Goal: Task Accomplishment & Management: Manage account settings

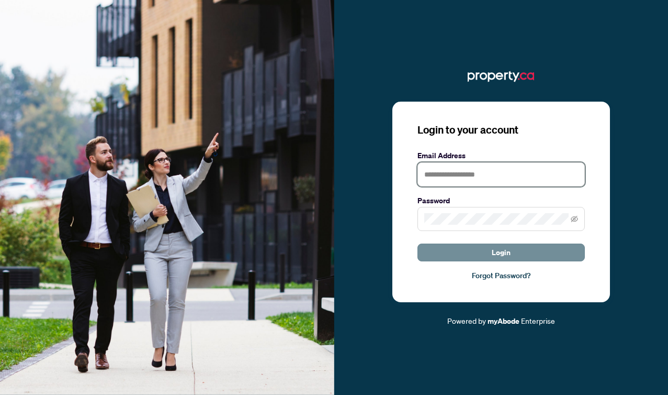
type input "**********"
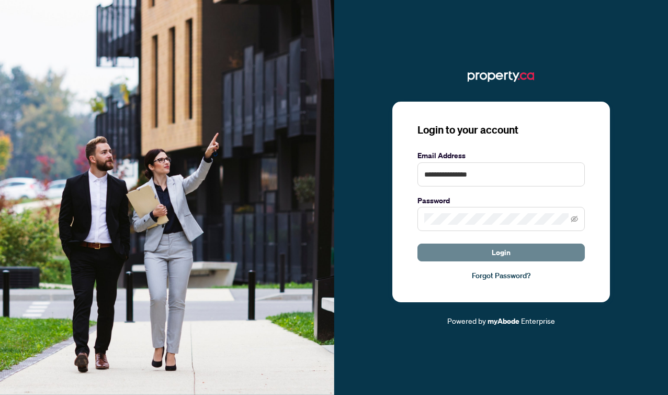
click at [439, 252] on button "Login" at bounding box center [501, 252] width 167 height 18
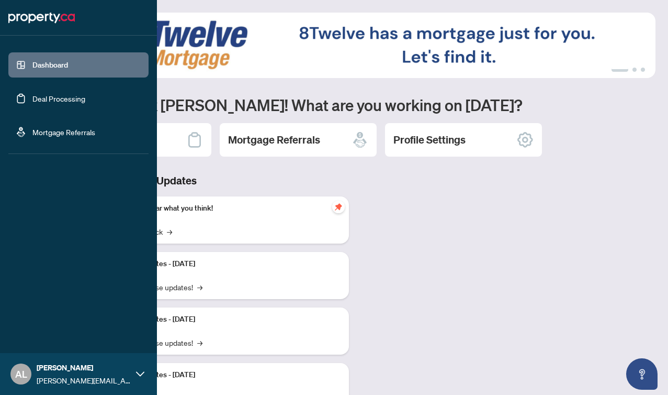
click at [54, 98] on link "Deal Processing" at bounding box center [58, 98] width 53 height 9
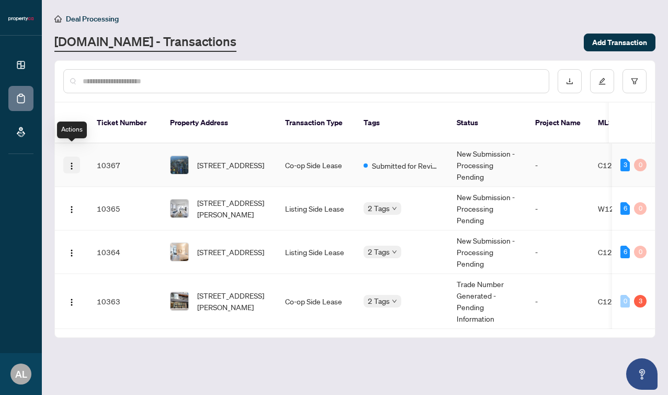
click at [71, 162] on img "button" at bounding box center [72, 166] width 8 height 8
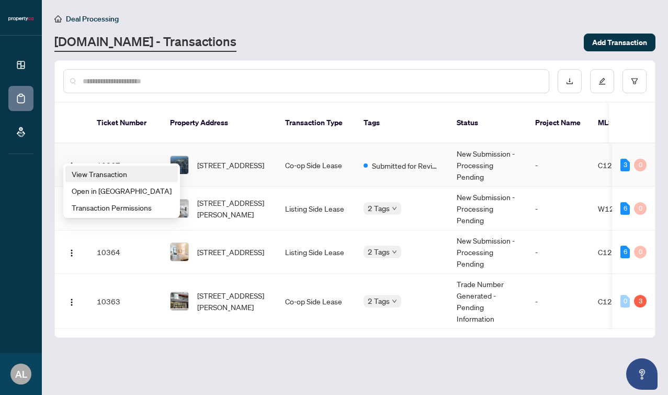
click at [94, 176] on span "View Transaction" at bounding box center [122, 174] width 100 height 12
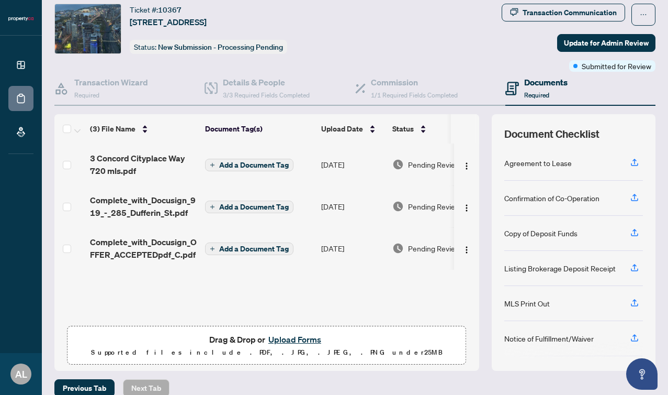
scroll to position [43, 0]
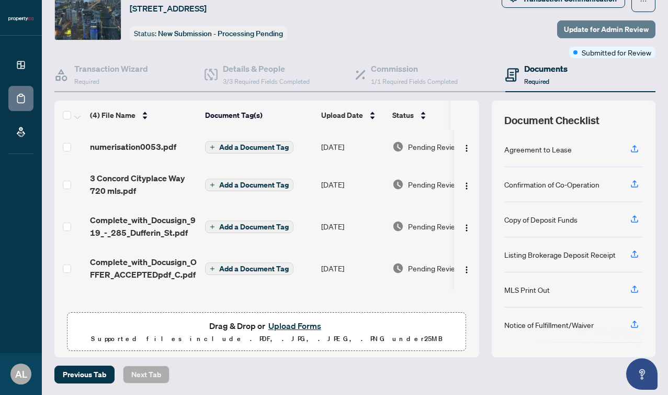
click at [587, 29] on span "Update for Admin Review" at bounding box center [606, 29] width 85 height 17
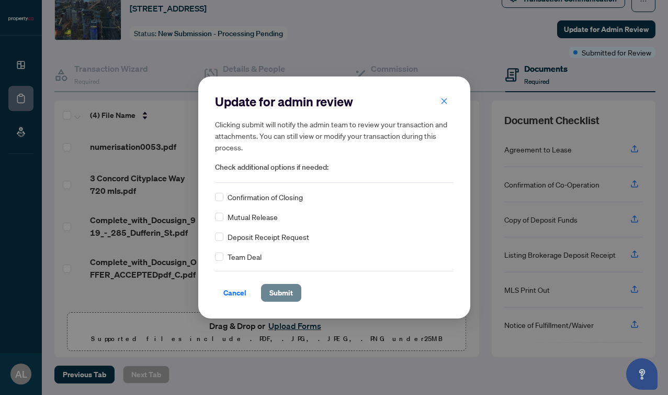
click at [278, 289] on span "Submit" at bounding box center [282, 292] width 24 height 17
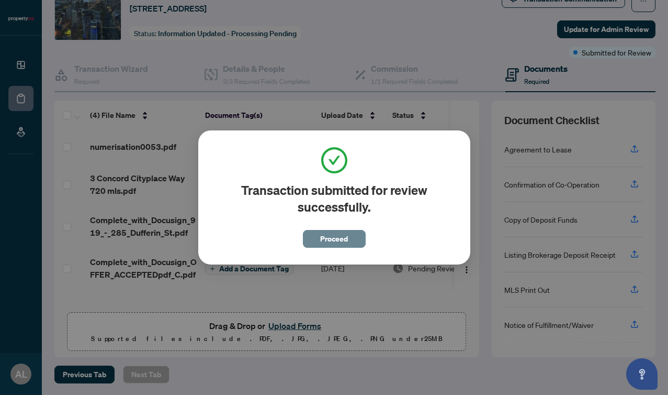
click at [337, 242] on span "Proceed" at bounding box center [334, 238] width 28 height 17
